Goal: Find specific page/section: Locate a particular part of the current website

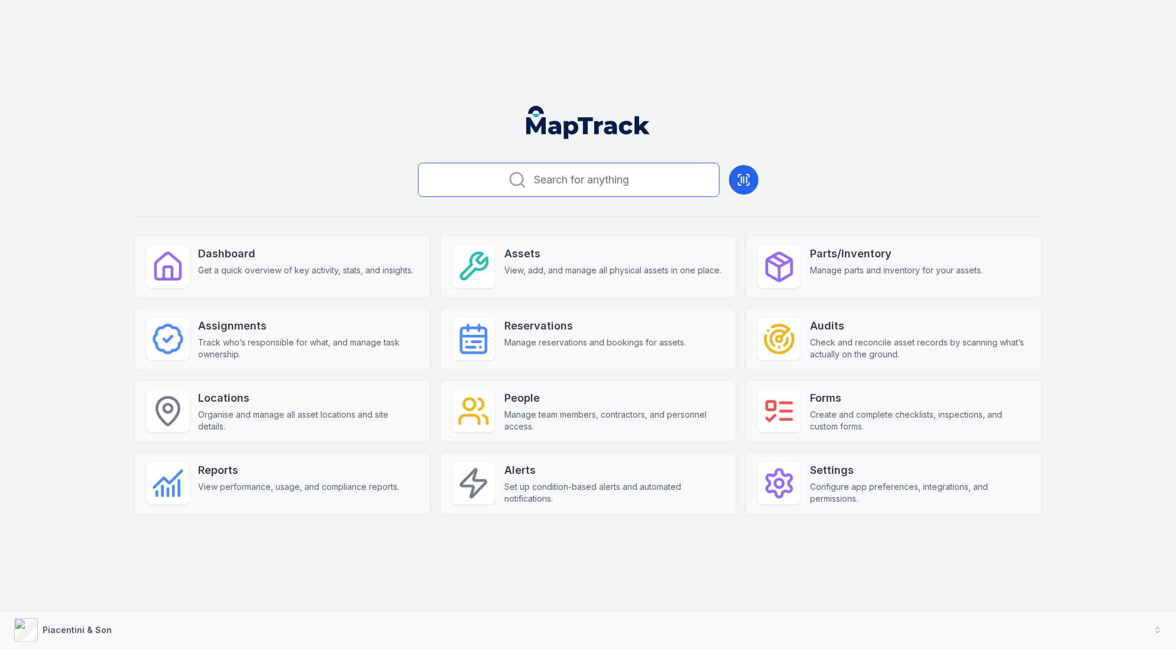
click at [523, 187] on icon at bounding box center [517, 179] width 19 height 19
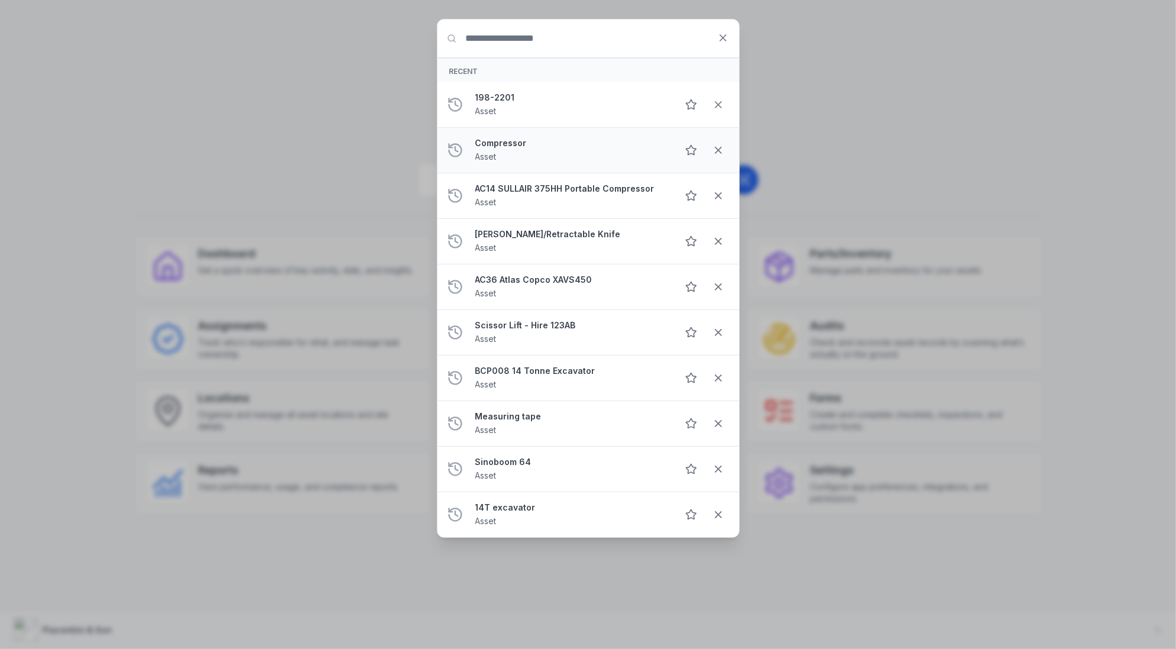
type input "*"
click at [377, 90] on div "Search for anything Recent 198-2201 Asset Compressor Asset AC14 SULLAIR 375HH P…" at bounding box center [588, 324] width 1176 height 649
click at [713, 43] on input "Search for anything" at bounding box center [589, 39] width 302 height 38
click at [719, 43] on button at bounding box center [723, 38] width 22 height 22
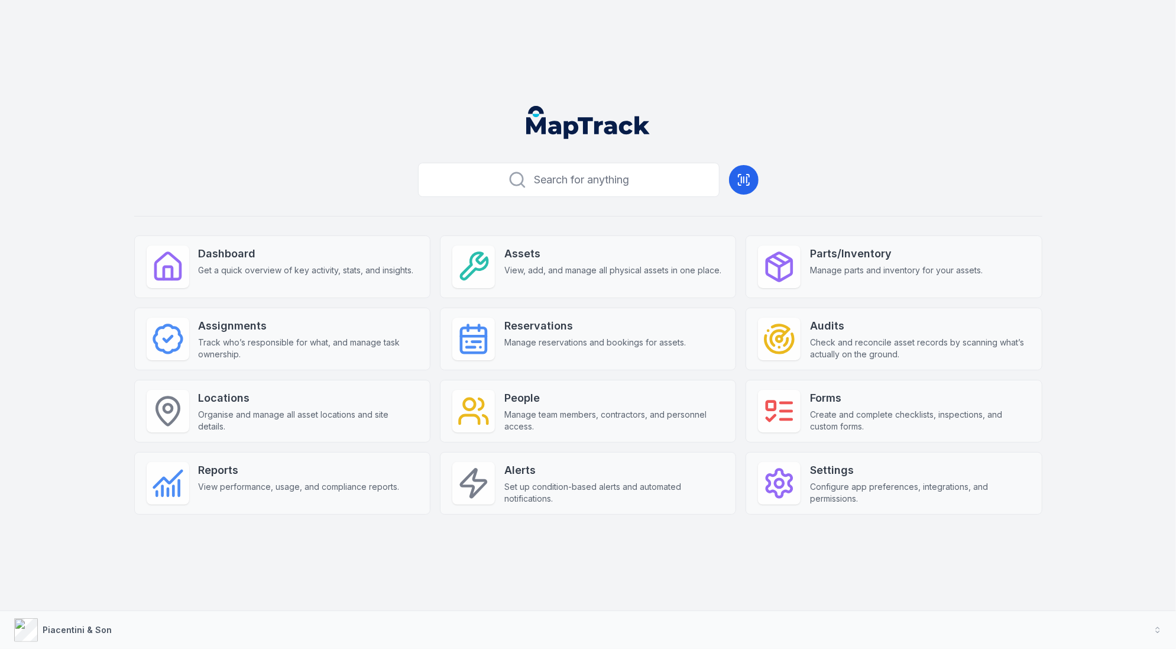
click at [772, 124] on header at bounding box center [588, 127] width 1148 height 62
click at [625, 182] on span "Search for anything" at bounding box center [581, 180] width 95 height 17
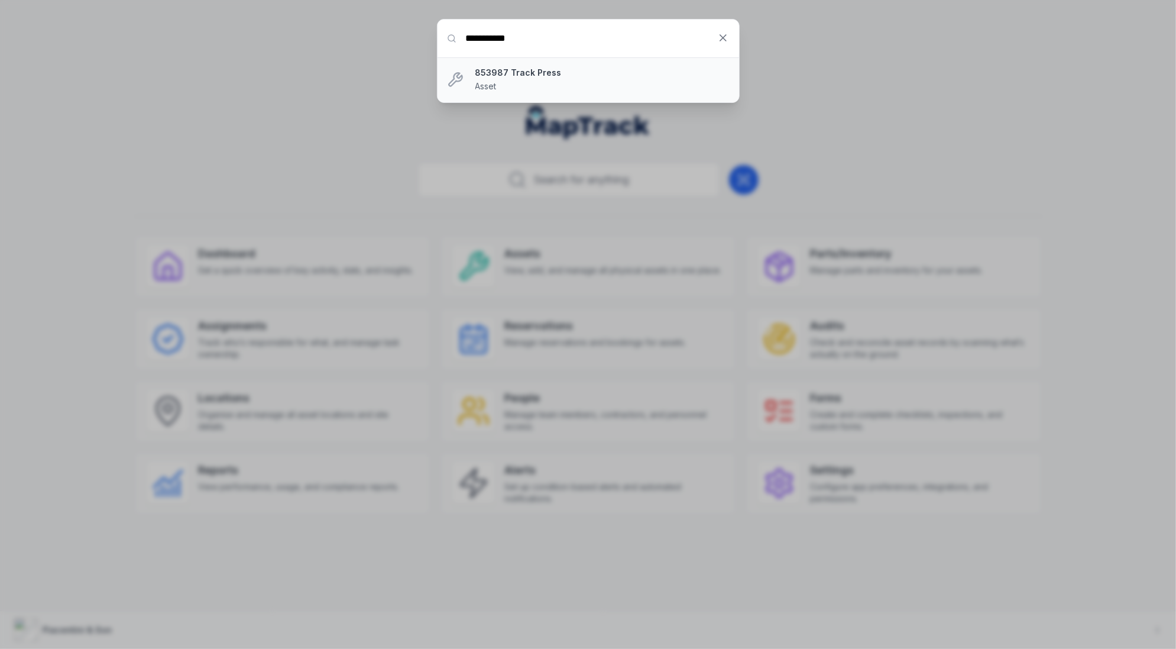
type input "**********"
click at [558, 82] on div "853987 Track Press Asset" at bounding box center [603, 80] width 254 height 26
